Goal: Task Accomplishment & Management: Manage account settings

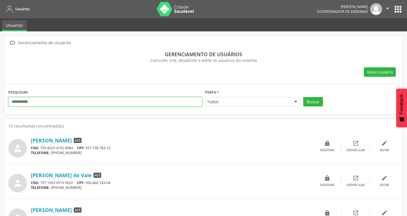
click at [52, 102] on input "text" at bounding box center [105, 102] width 194 height 10
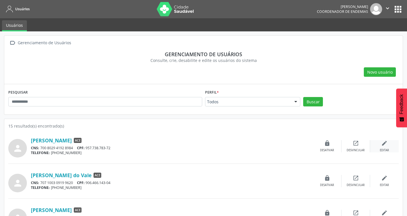
click at [382, 147] on div "edit Editar" at bounding box center [384, 146] width 29 height 12
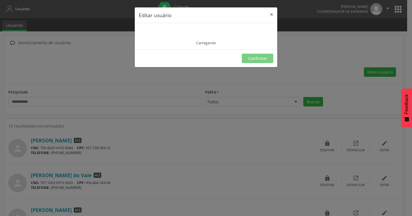
type input "**********"
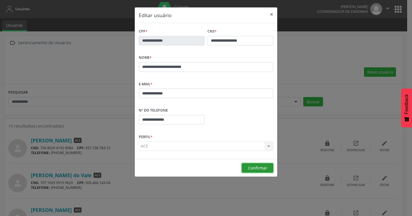
click at [257, 167] on span "Confirmar" at bounding box center [257, 168] width 19 height 5
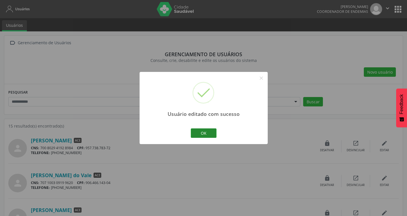
click at [194, 133] on button "OK" at bounding box center [204, 134] width 26 height 10
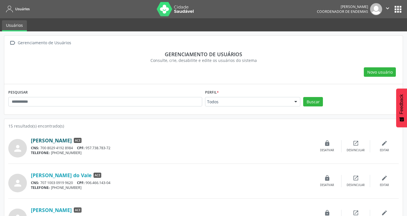
click at [72, 142] on link "[PERSON_NAME]" at bounding box center [51, 141] width 41 height 6
